Goal: Information Seeking & Learning: Understand process/instructions

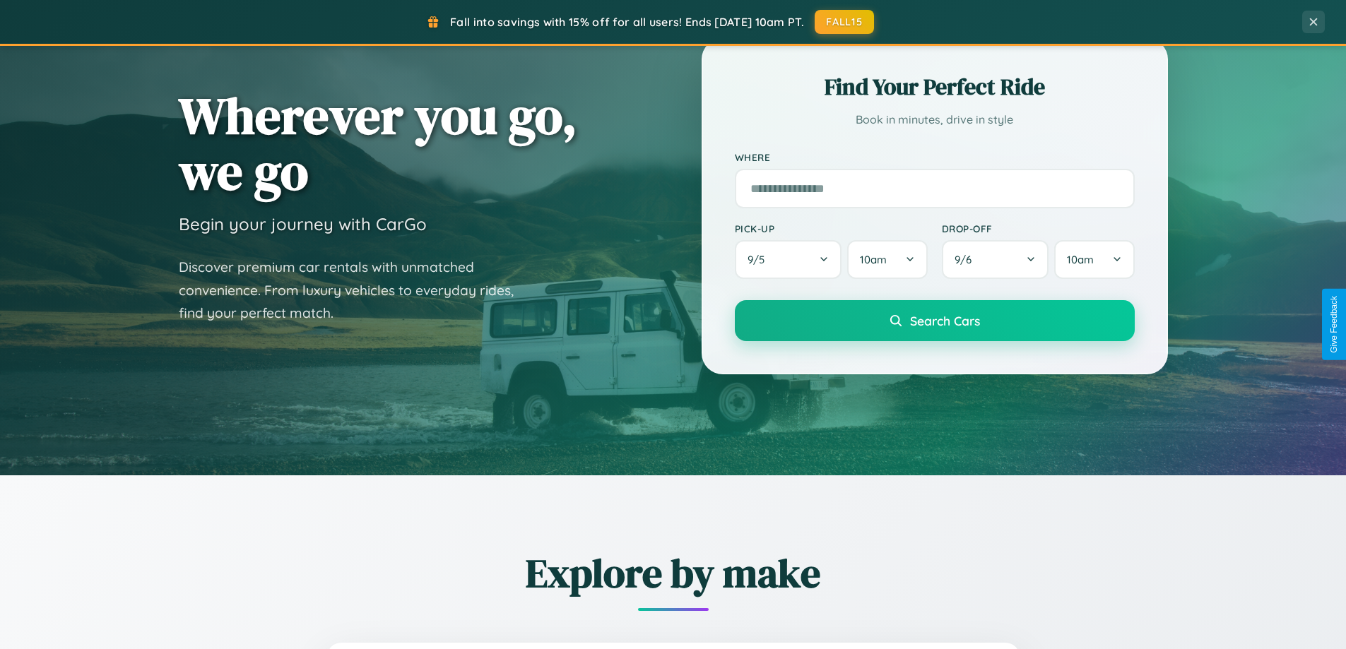
scroll to position [972, 0]
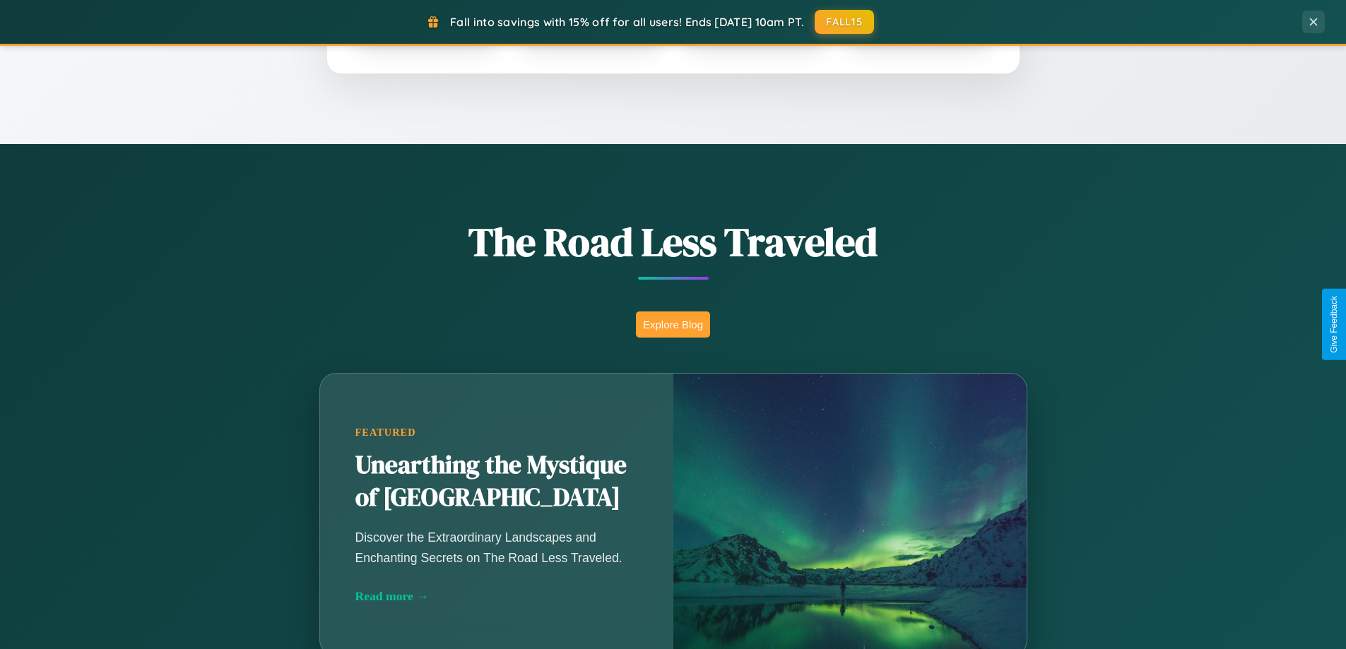
click at [673, 324] on button "Explore Blog" at bounding box center [673, 325] width 74 height 26
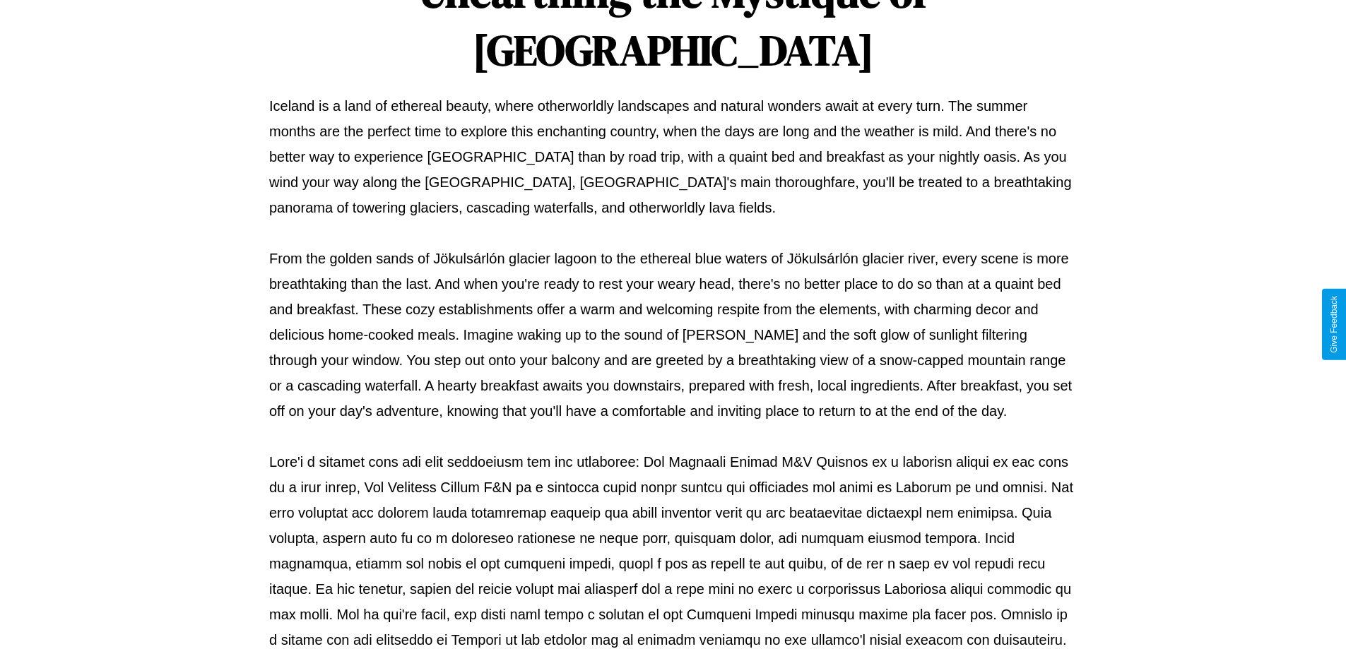
scroll to position [457, 0]
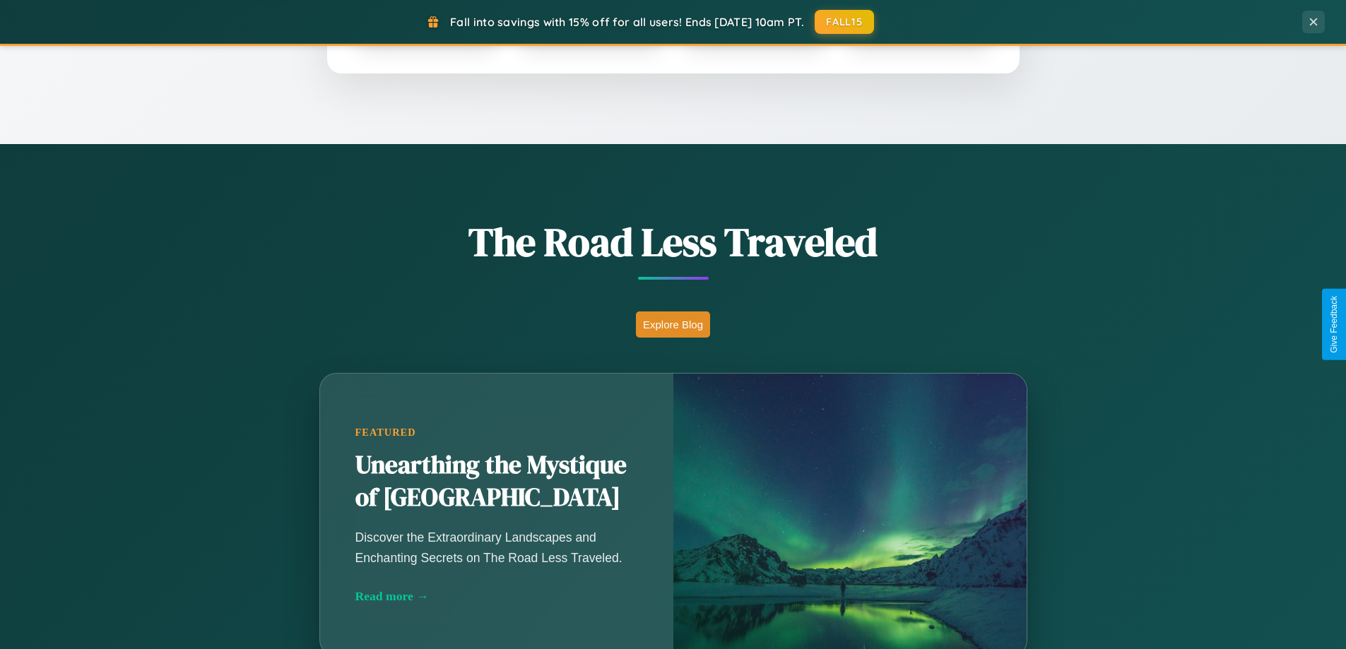
scroll to position [2719, 0]
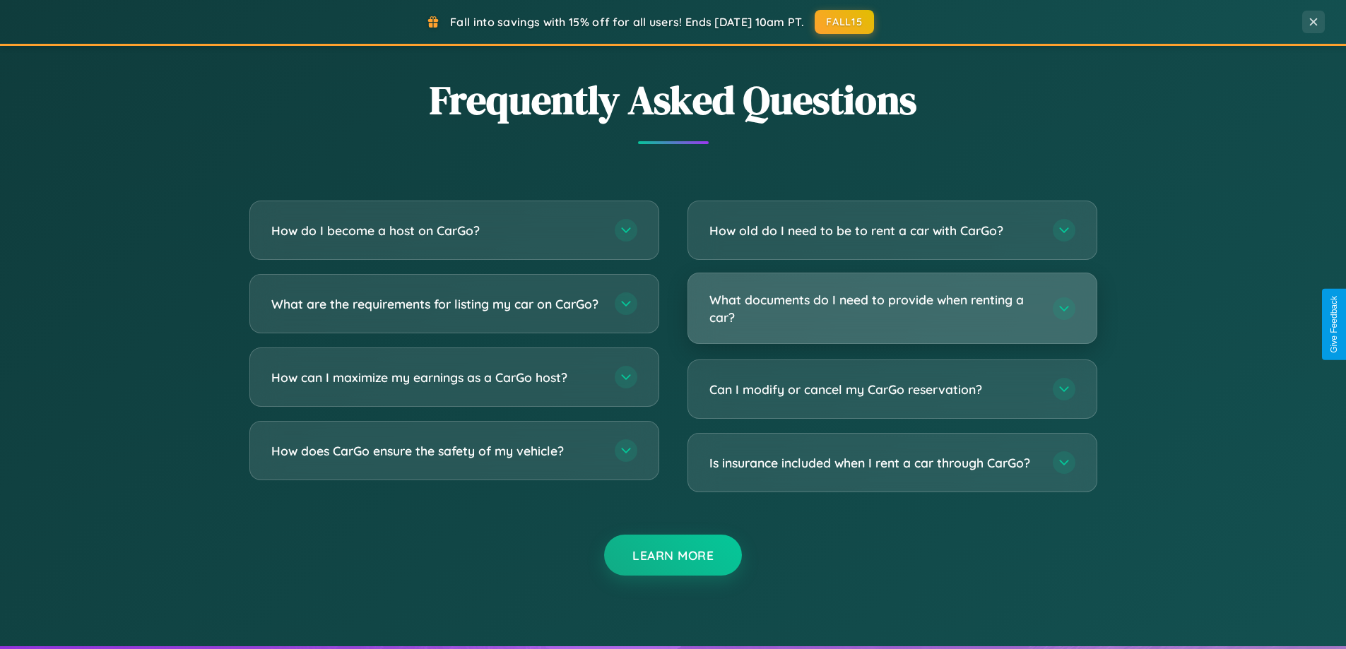
click at [892, 309] on h3 "What documents do I need to provide when renting a car?" at bounding box center [874, 308] width 329 height 35
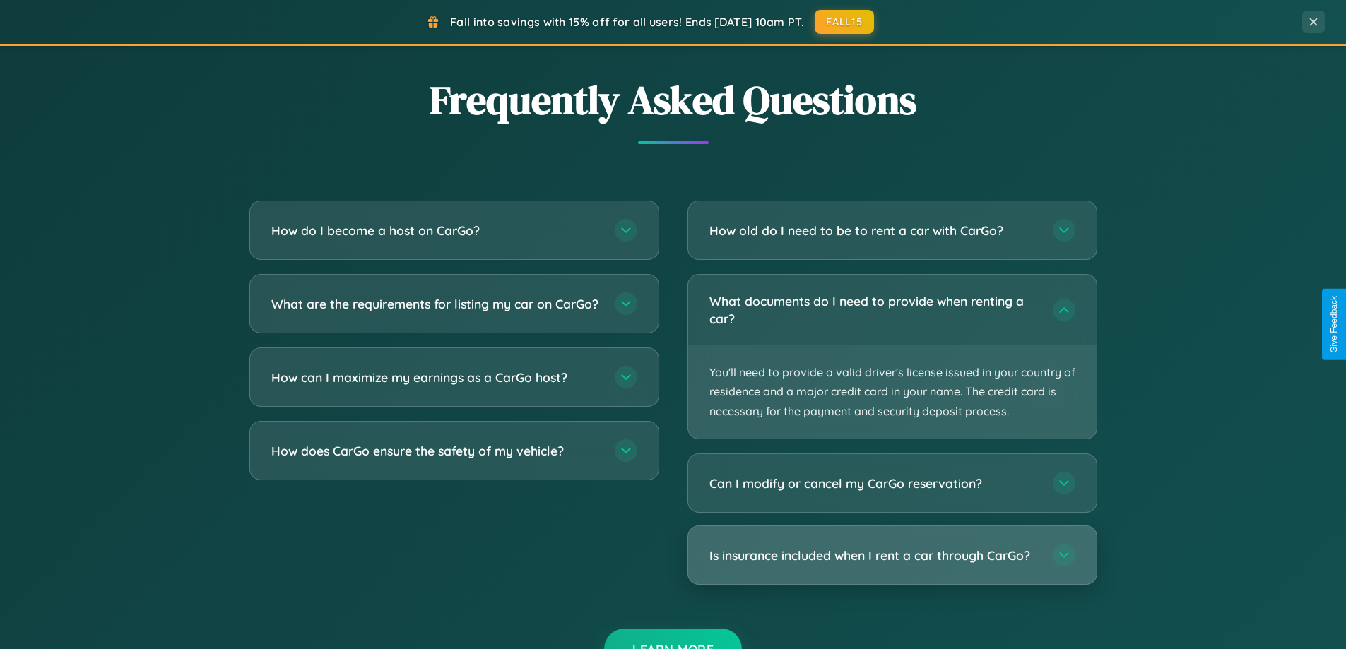
click at [892, 555] on h3 "Is insurance included when I rent a car through CarGo?" at bounding box center [874, 556] width 329 height 18
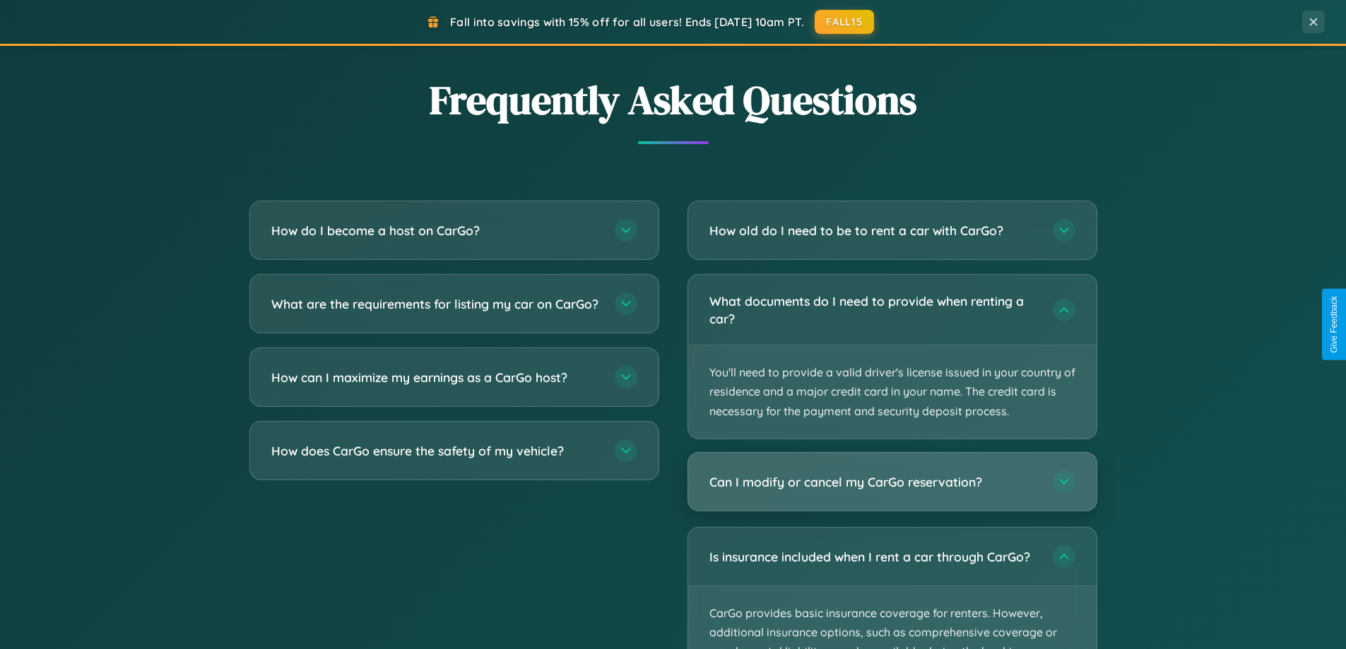
click at [892, 482] on h3 "Can I modify or cancel my CarGo reservation?" at bounding box center [874, 483] width 329 height 18
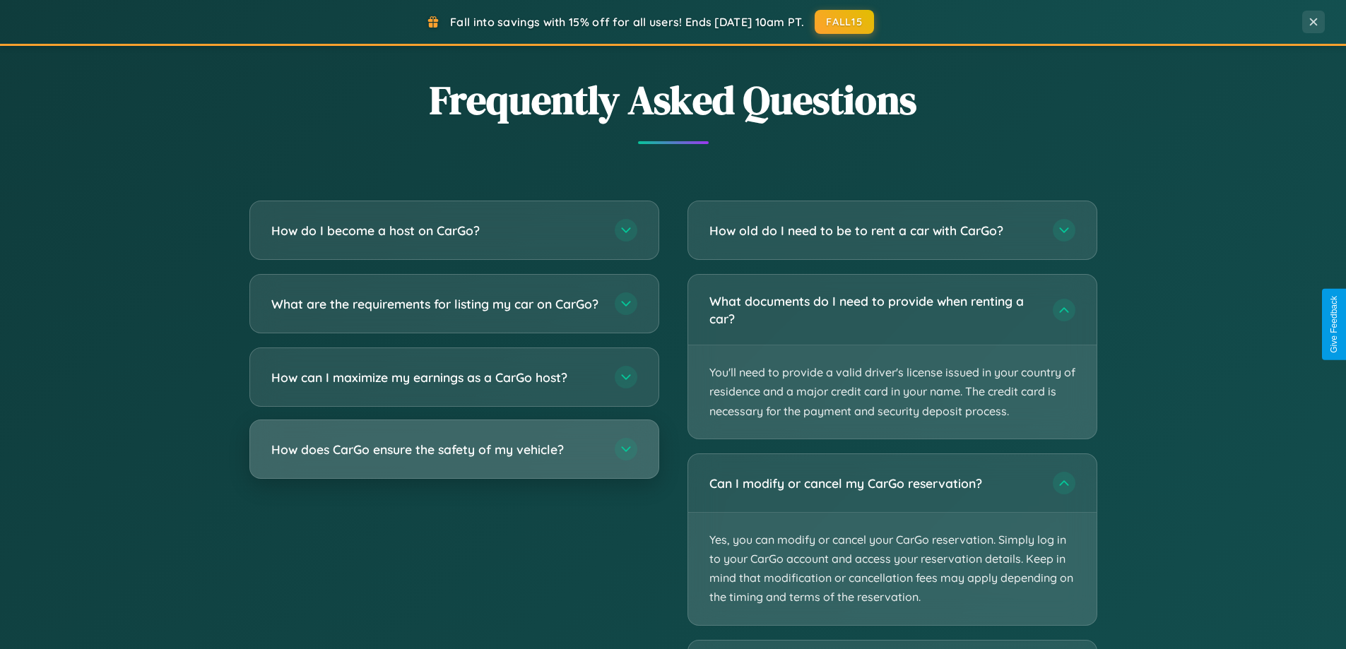
click at [454, 459] on h3 "How does CarGo ensure the safety of my vehicle?" at bounding box center [435, 450] width 329 height 18
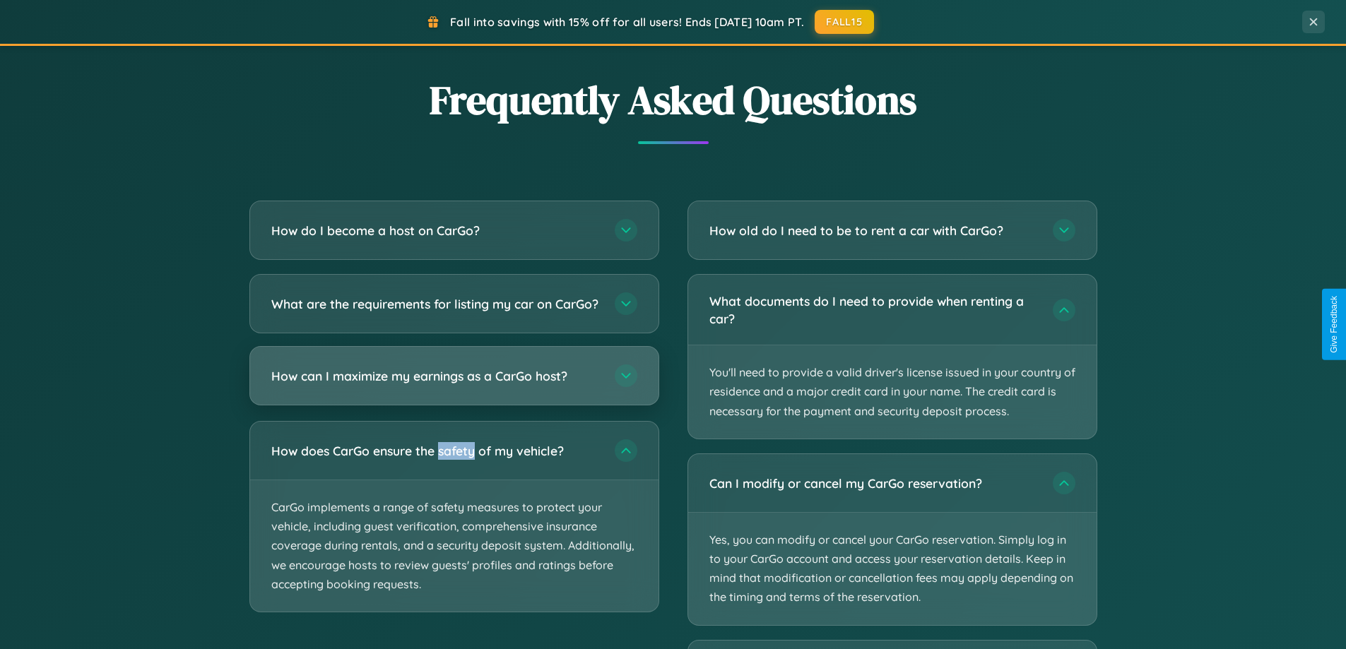
click at [454, 385] on h3 "How can I maximize my earnings as a CarGo host?" at bounding box center [435, 376] width 329 height 18
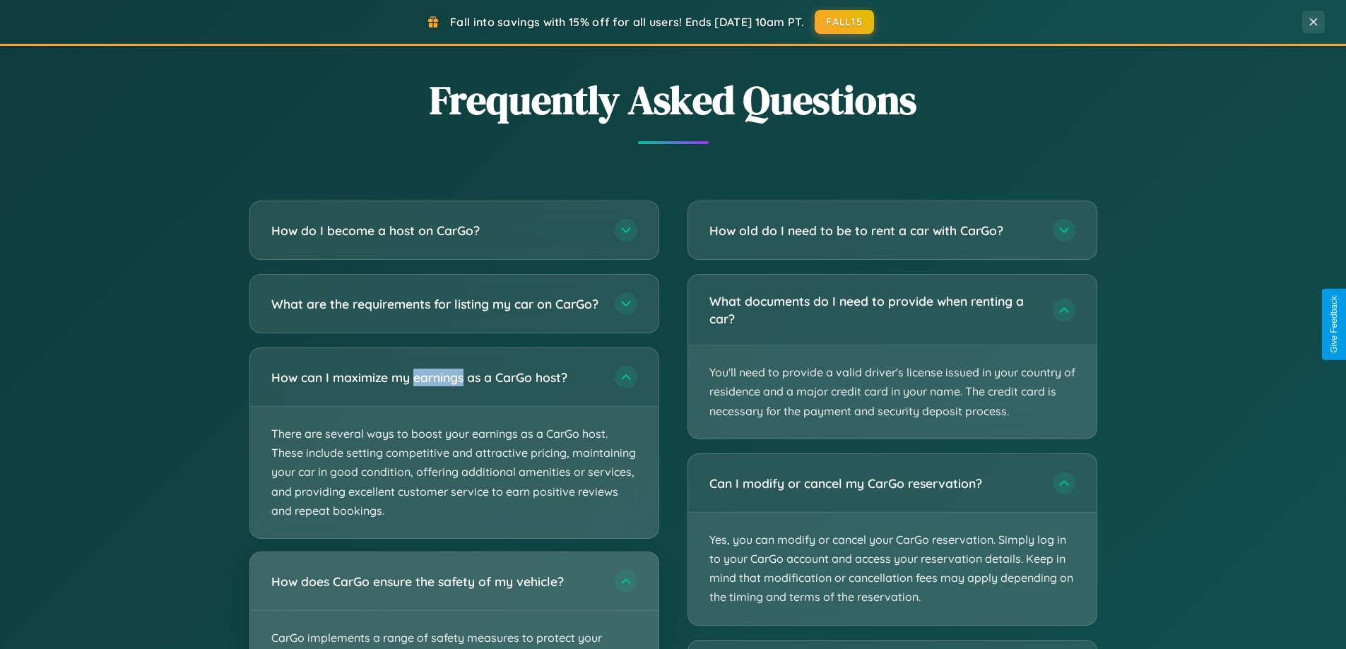
click at [454, 607] on div "How does CarGo ensure the safety of my vehicle?" at bounding box center [454, 582] width 408 height 58
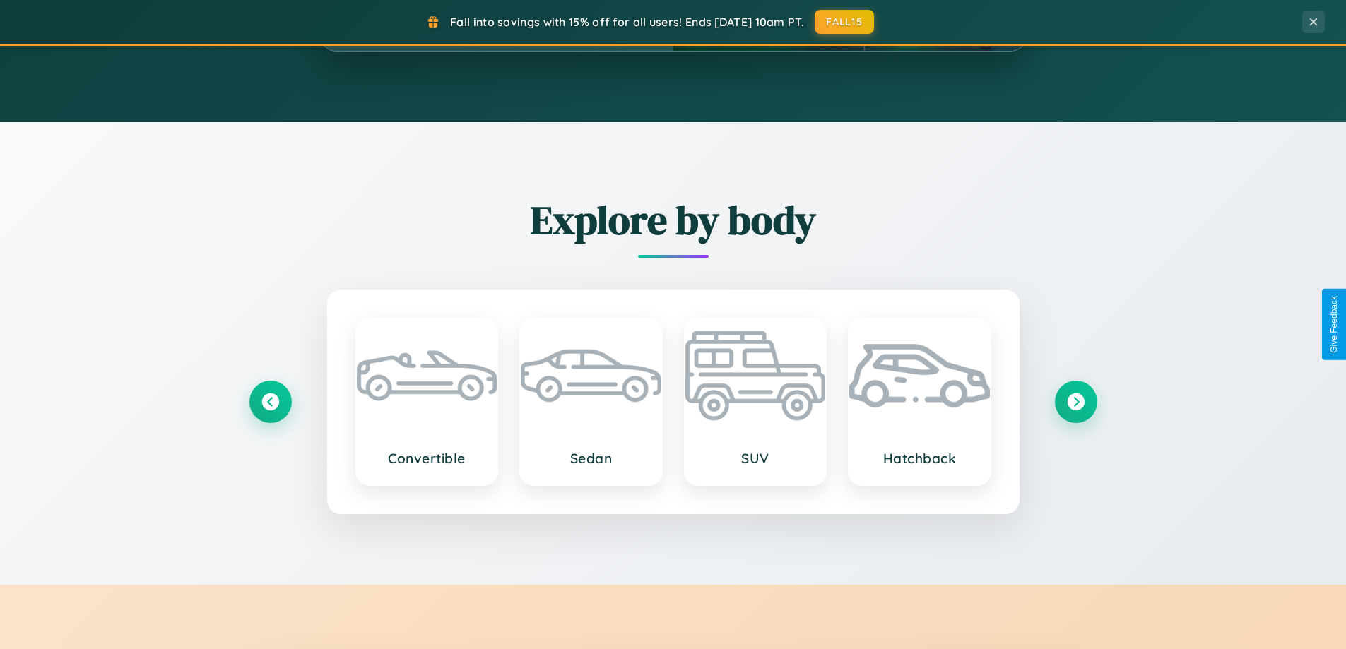
scroll to position [609, 0]
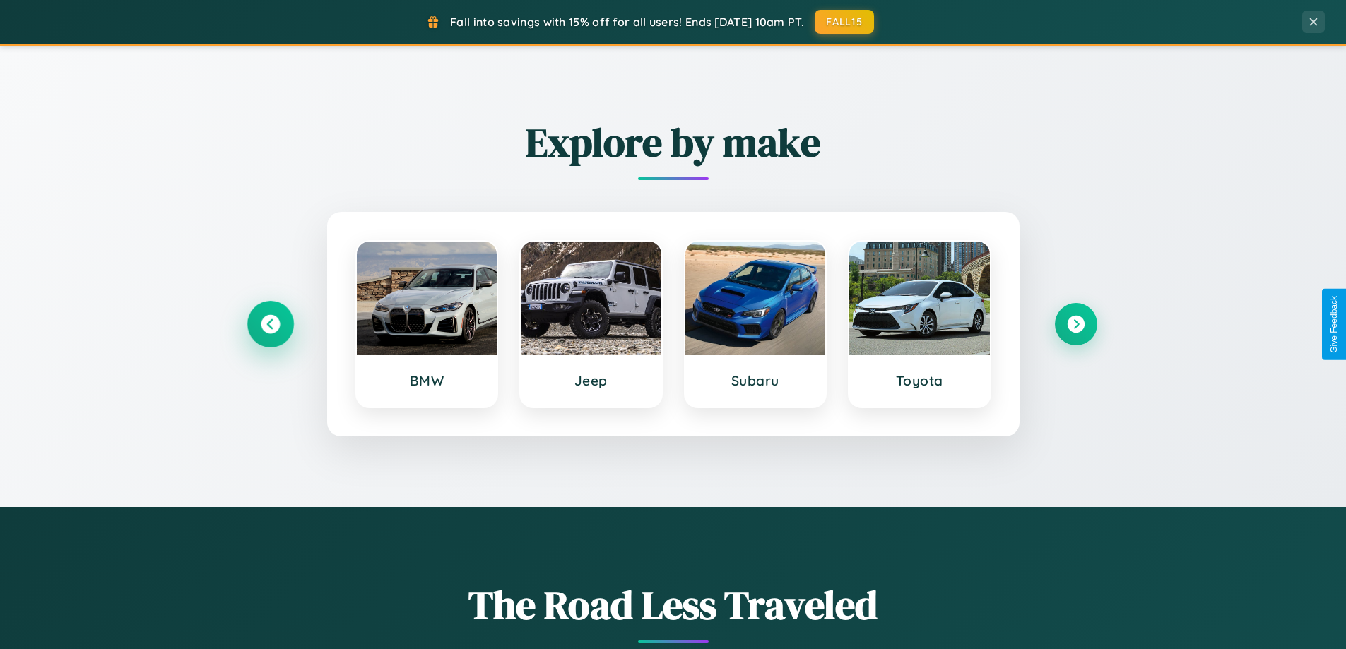
click at [270, 324] on icon at bounding box center [270, 324] width 19 height 19
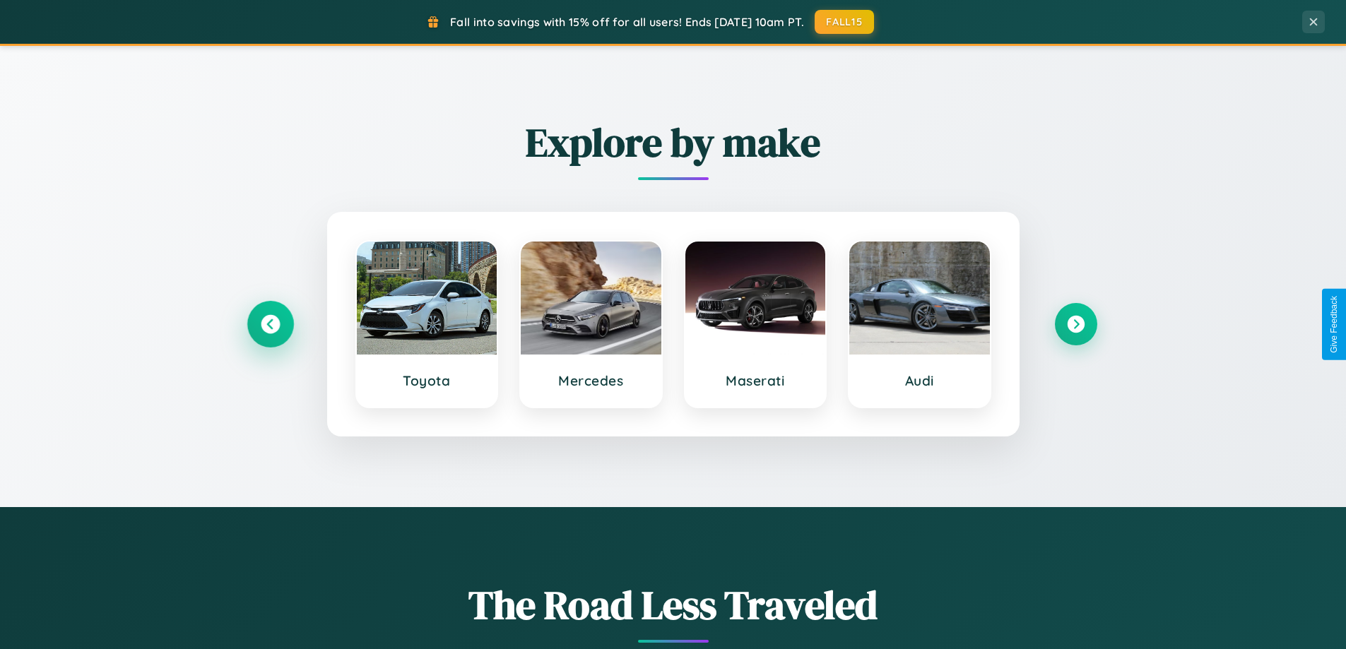
click at [270, 324] on icon at bounding box center [270, 324] width 19 height 19
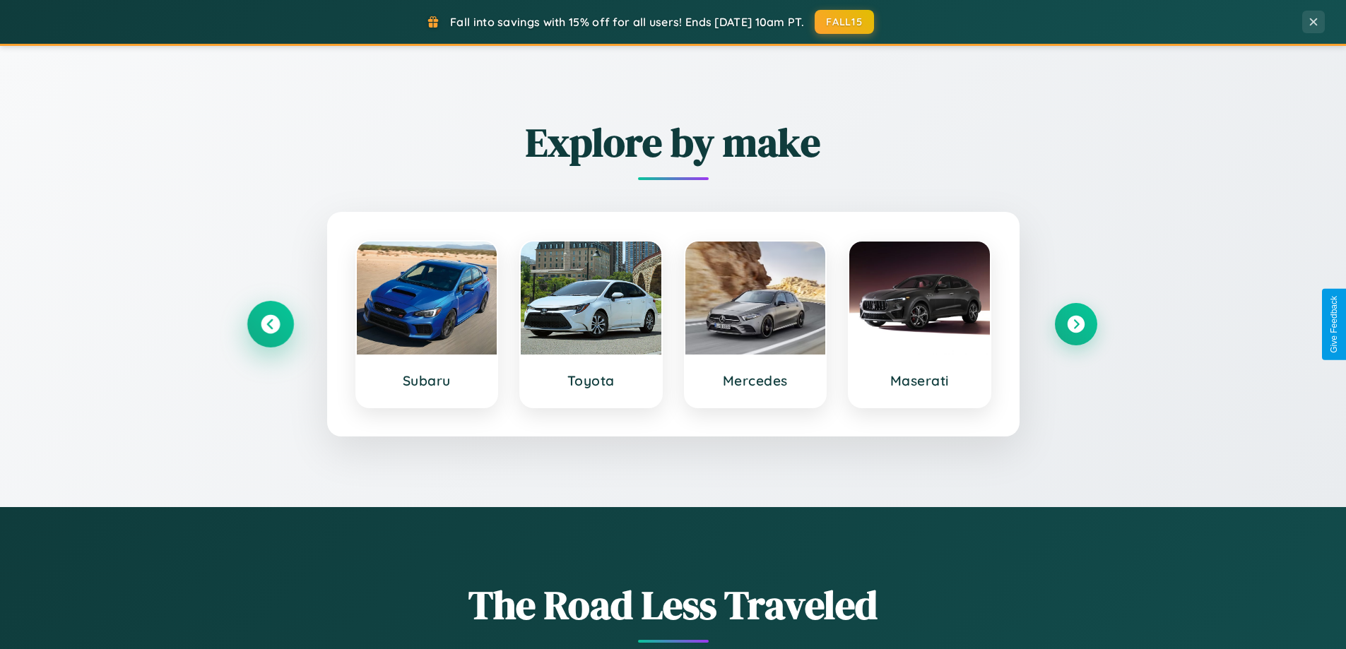
click at [270, 324] on icon at bounding box center [270, 324] width 19 height 19
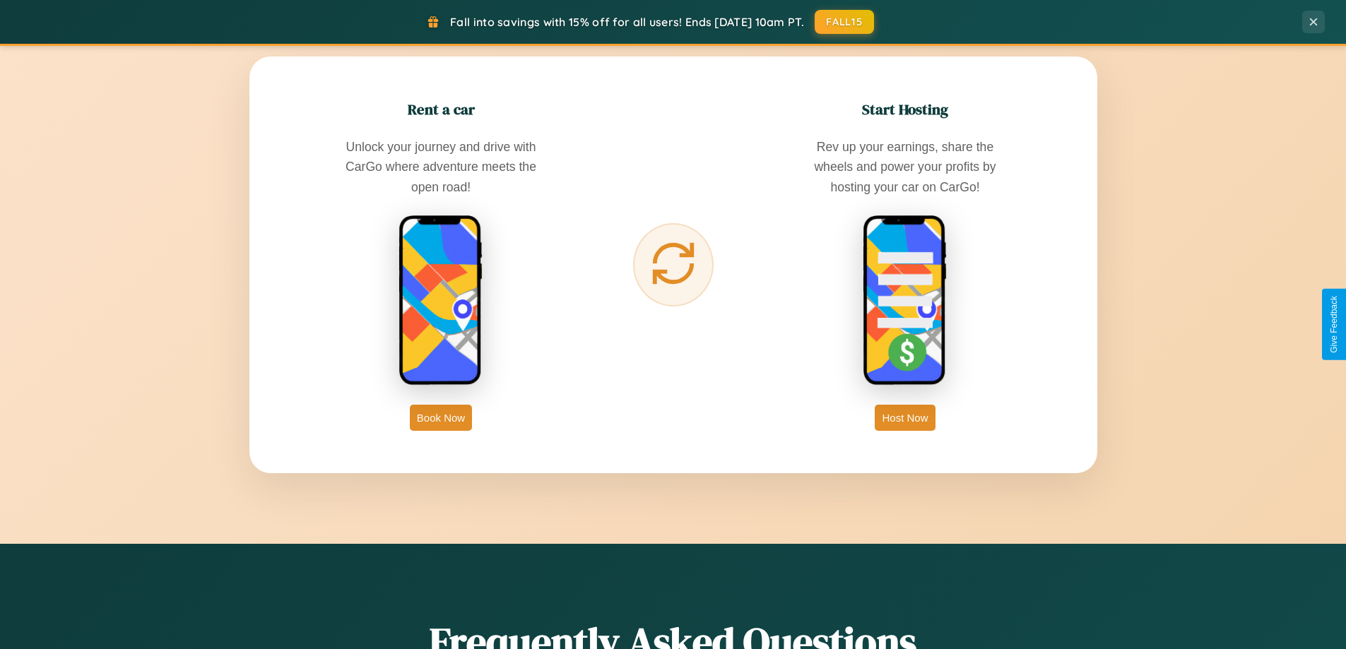
scroll to position [2271, 0]
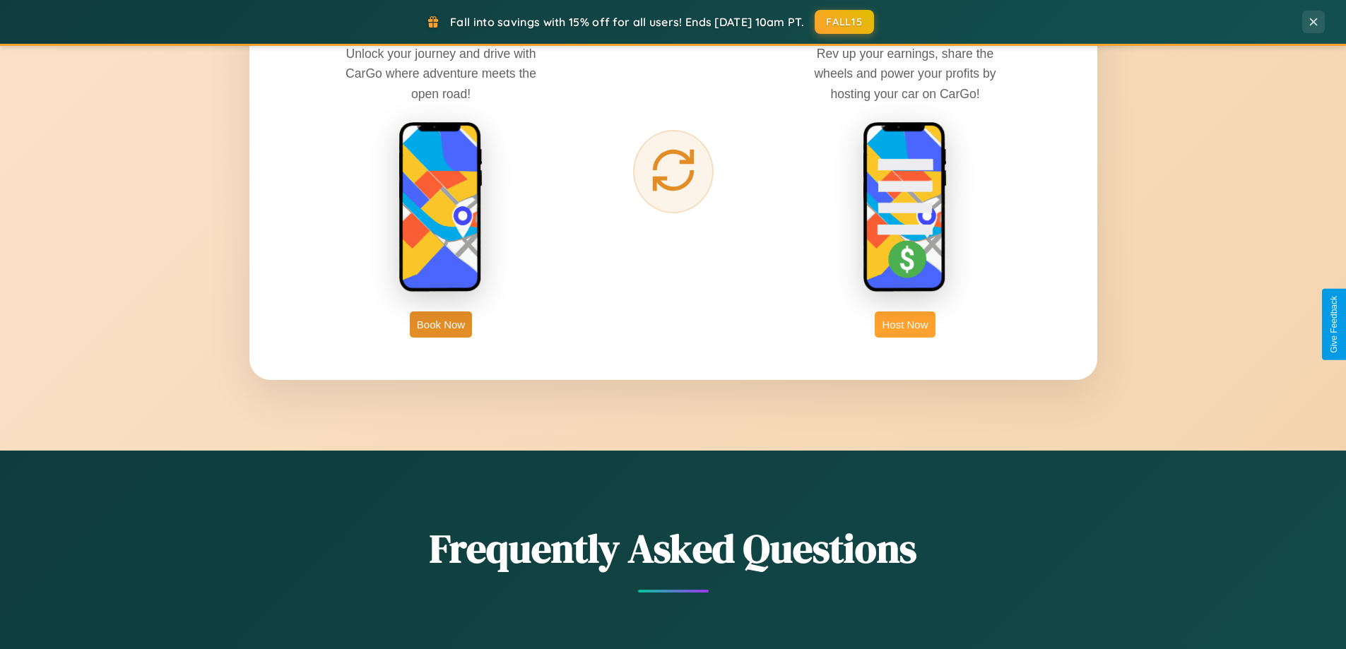
click at [905, 324] on button "Host Now" at bounding box center [905, 325] width 60 height 26
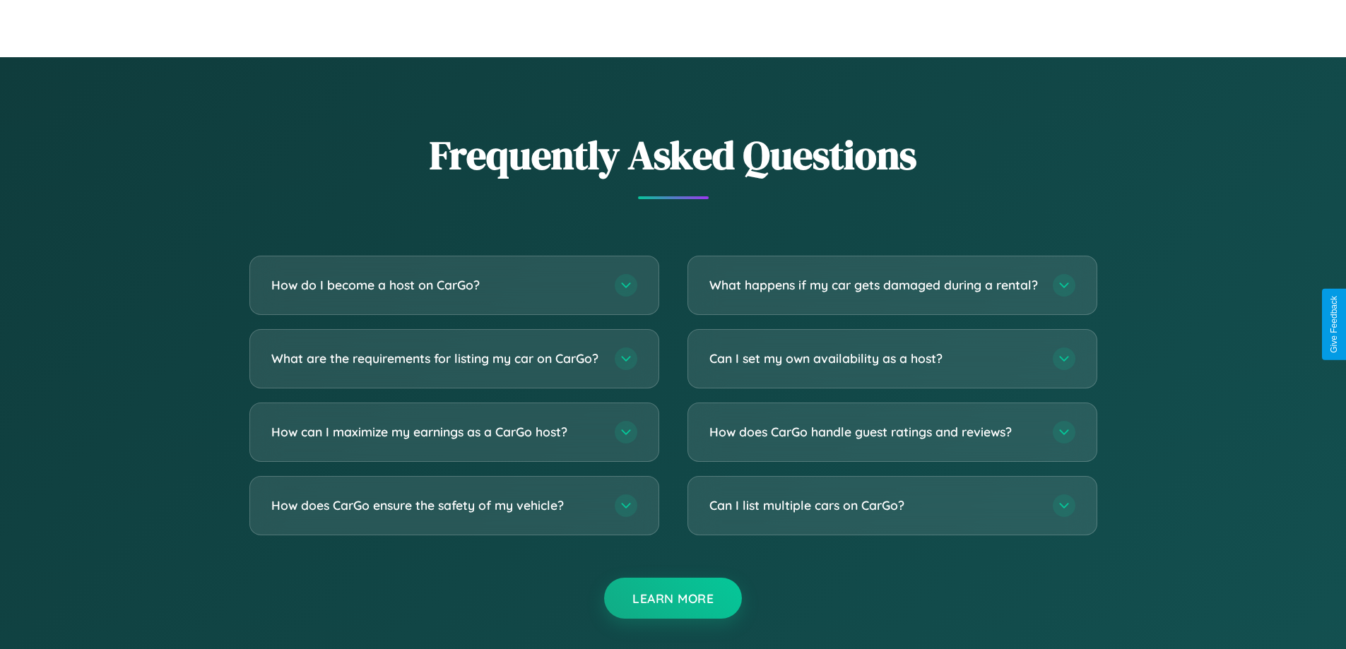
scroll to position [1910, 0]
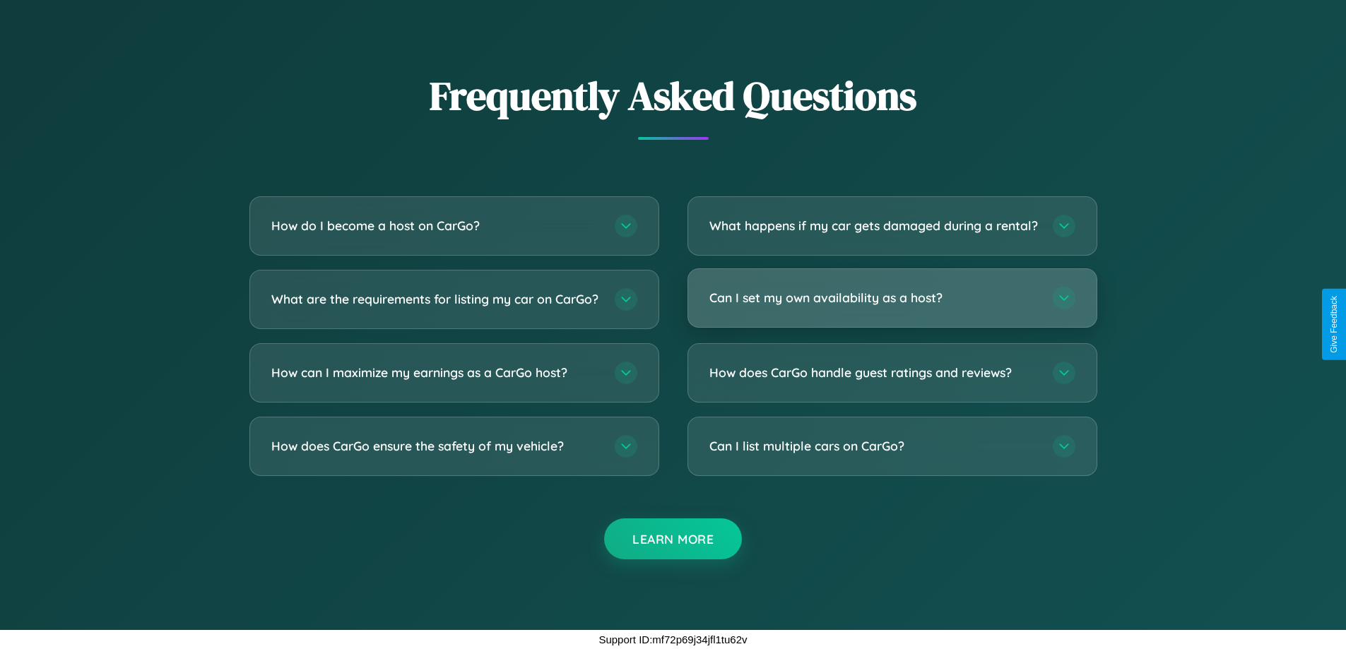
click at [892, 298] on h3 "Can I set my own availability as a host?" at bounding box center [874, 298] width 329 height 18
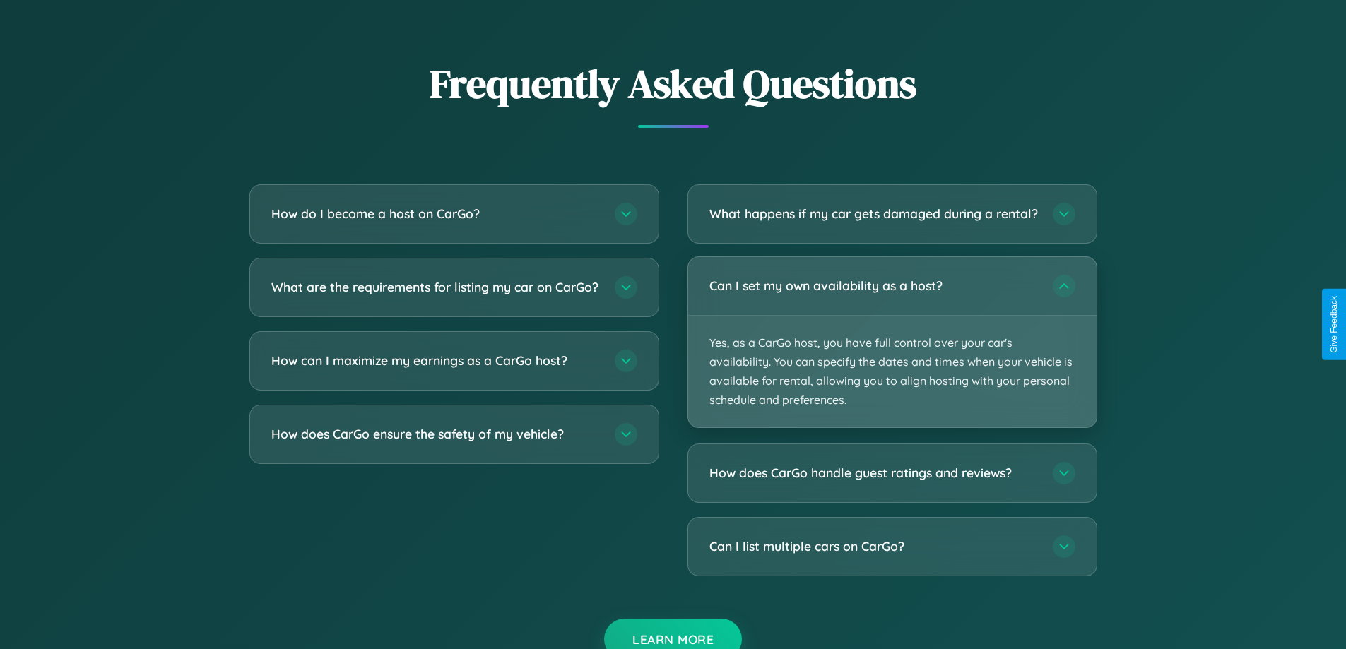
click at [892, 354] on p "Yes, as a CarGo host, you have full control over your car's availability. You c…" at bounding box center [892, 372] width 408 height 112
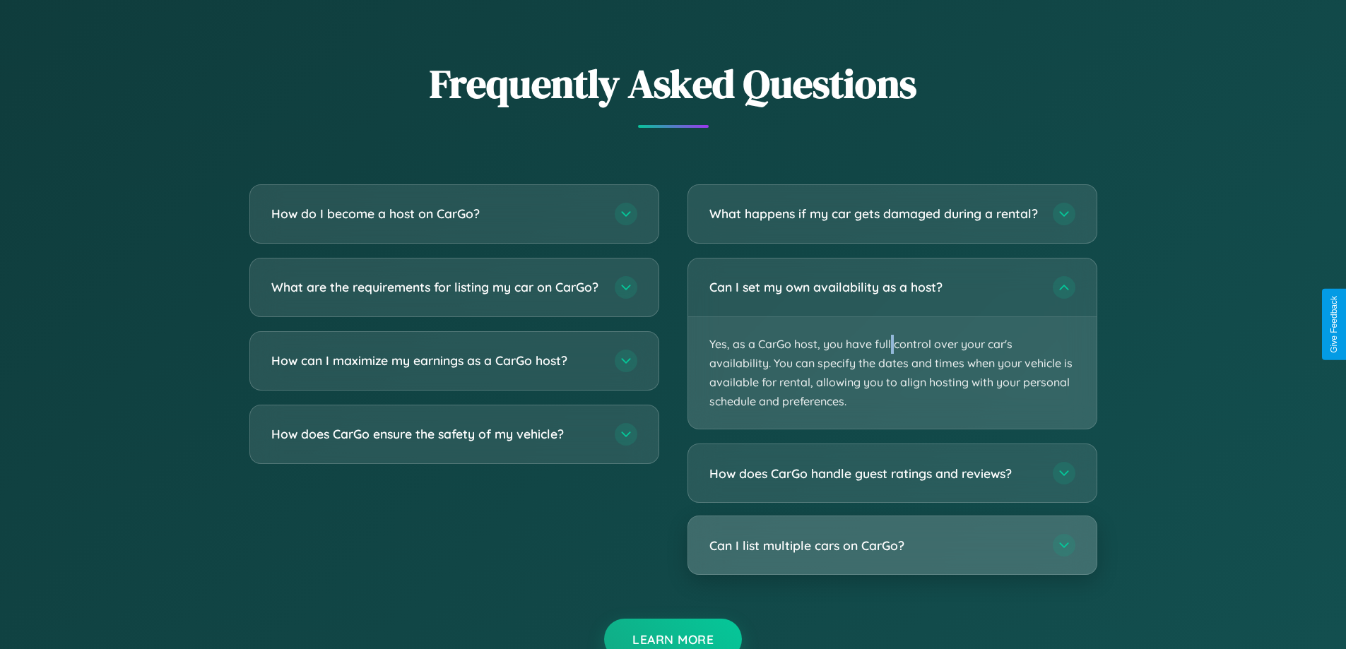
click at [892, 555] on h3 "Can I list multiple cars on CarGo?" at bounding box center [874, 546] width 329 height 18
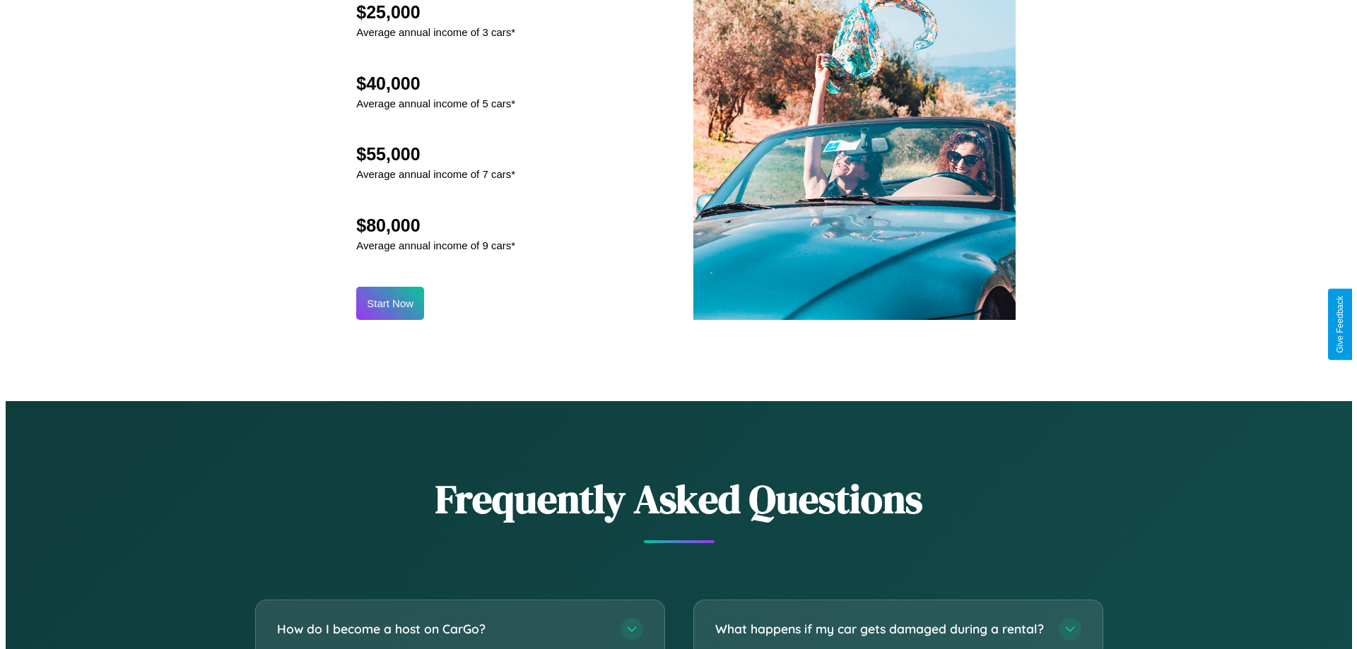
scroll to position [1474, 0]
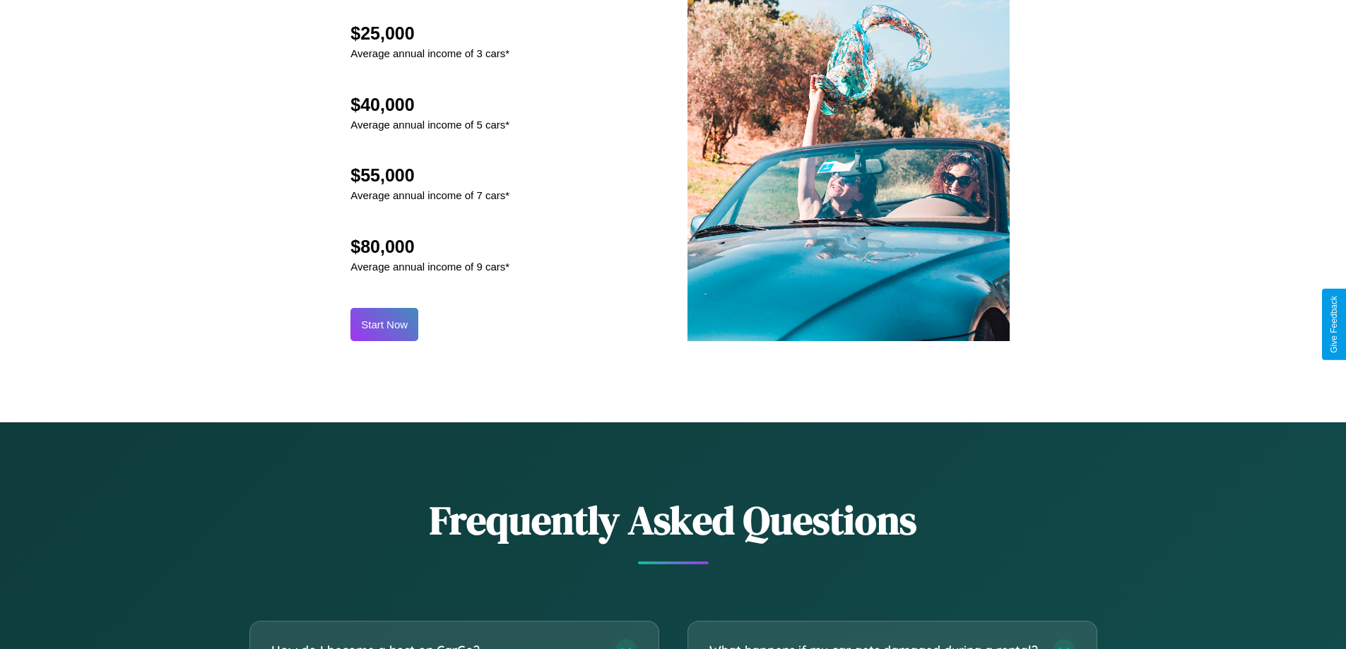
click at [384, 324] on button "Start Now" at bounding box center [385, 324] width 68 height 33
